Goal: Task Accomplishment & Management: Complete application form

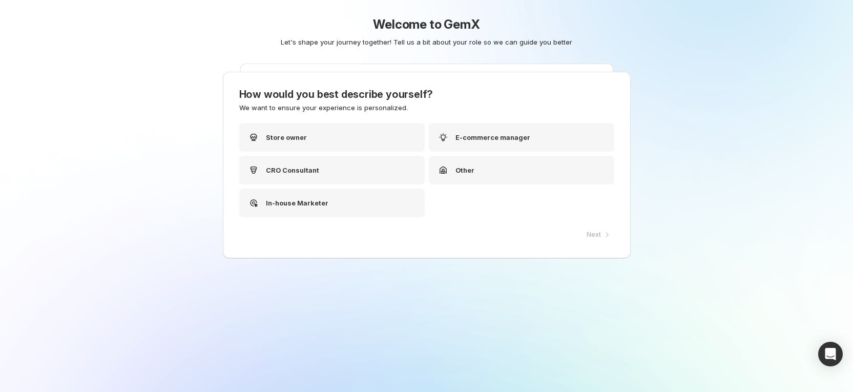
click at [306, 109] on div "Welcome to GemX Let's shape your journey together! Tell us a bit about your rol…" at bounding box center [426, 56] width 511 height 113
click at [307, 176] on div "CRO Consultant" at bounding box center [287, 170] width 72 height 12
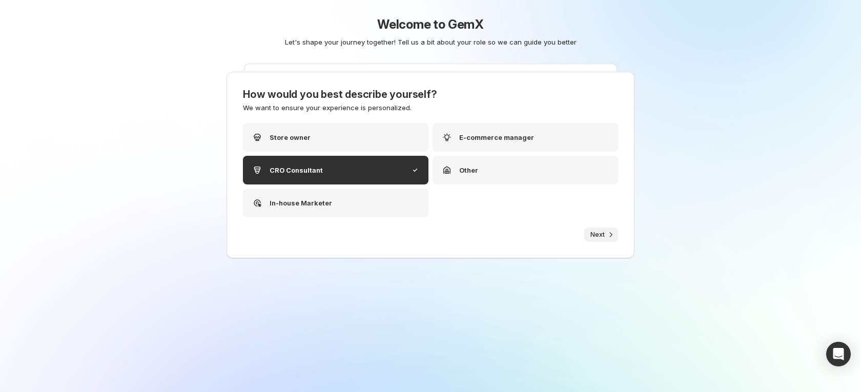
click at [596, 235] on span "Next" at bounding box center [597, 235] width 14 height 8
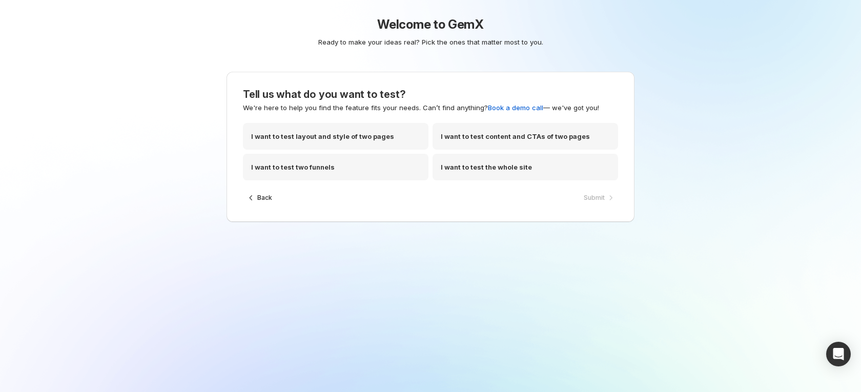
click at [353, 183] on div "I want to test layout and style of two pages I want to test content and CTAs of…" at bounding box center [430, 157] width 375 height 68
click at [358, 170] on div "I want to test two funnels" at bounding box center [335, 167] width 185 height 27
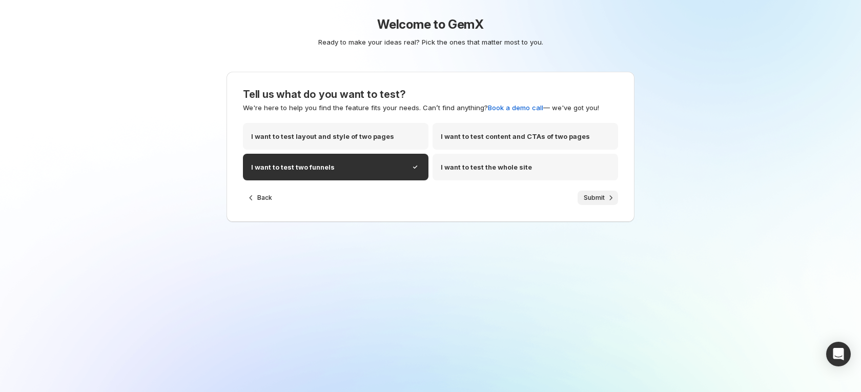
click at [603, 196] on span "Submit" at bounding box center [593, 198] width 21 height 8
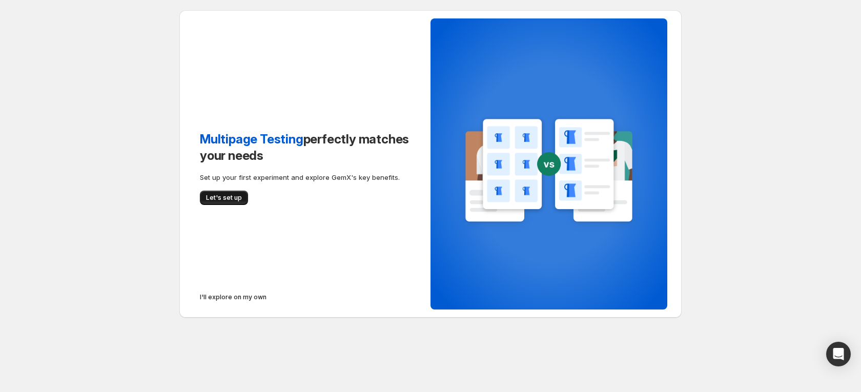
click at [221, 202] on button "Let's set up" at bounding box center [224, 198] width 48 height 14
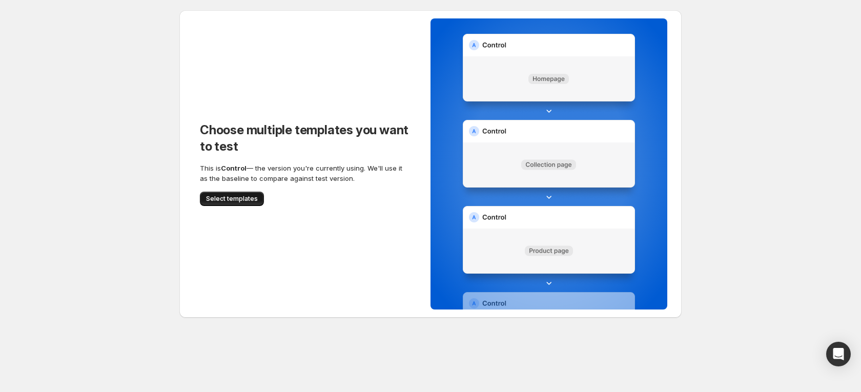
click at [231, 202] on span "Select templates" at bounding box center [232, 199] width 52 height 8
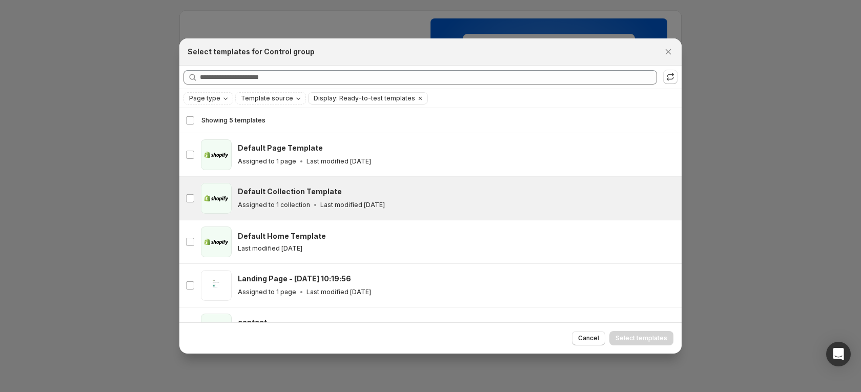
click at [257, 203] on p "Assigned to 1 collection" at bounding box center [274, 205] width 72 height 8
click at [649, 339] on span "Select templates" at bounding box center [641, 338] width 52 height 8
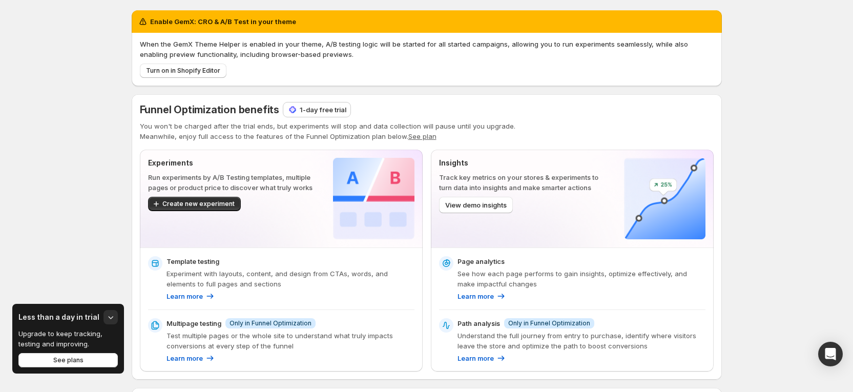
click at [322, 110] on p "1-day free trial" at bounding box center [323, 109] width 47 height 10
